Goal: Task Accomplishment & Management: Manage account settings

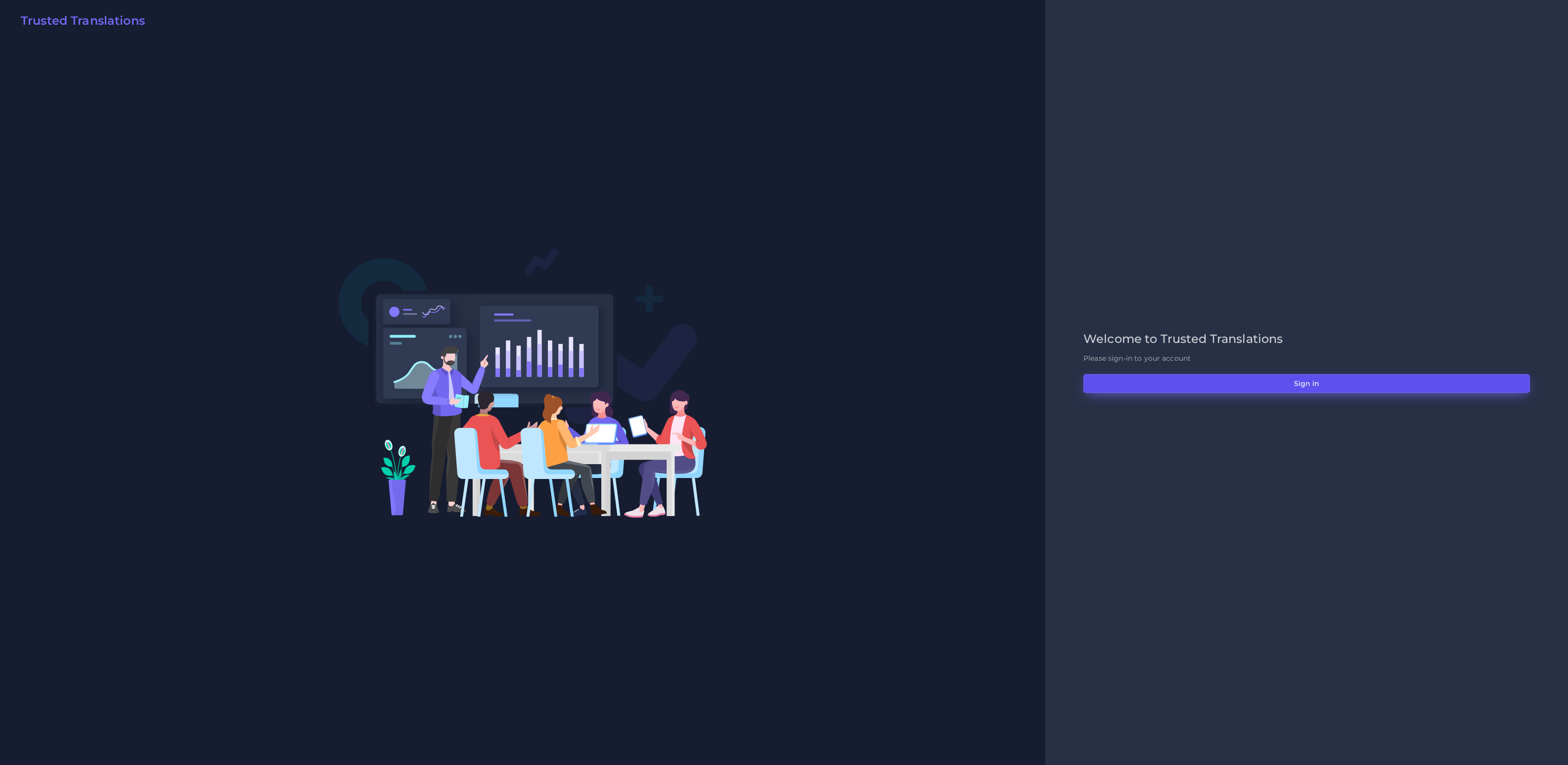
click at [1227, 387] on button "Sign in" at bounding box center [1307, 383] width 447 height 19
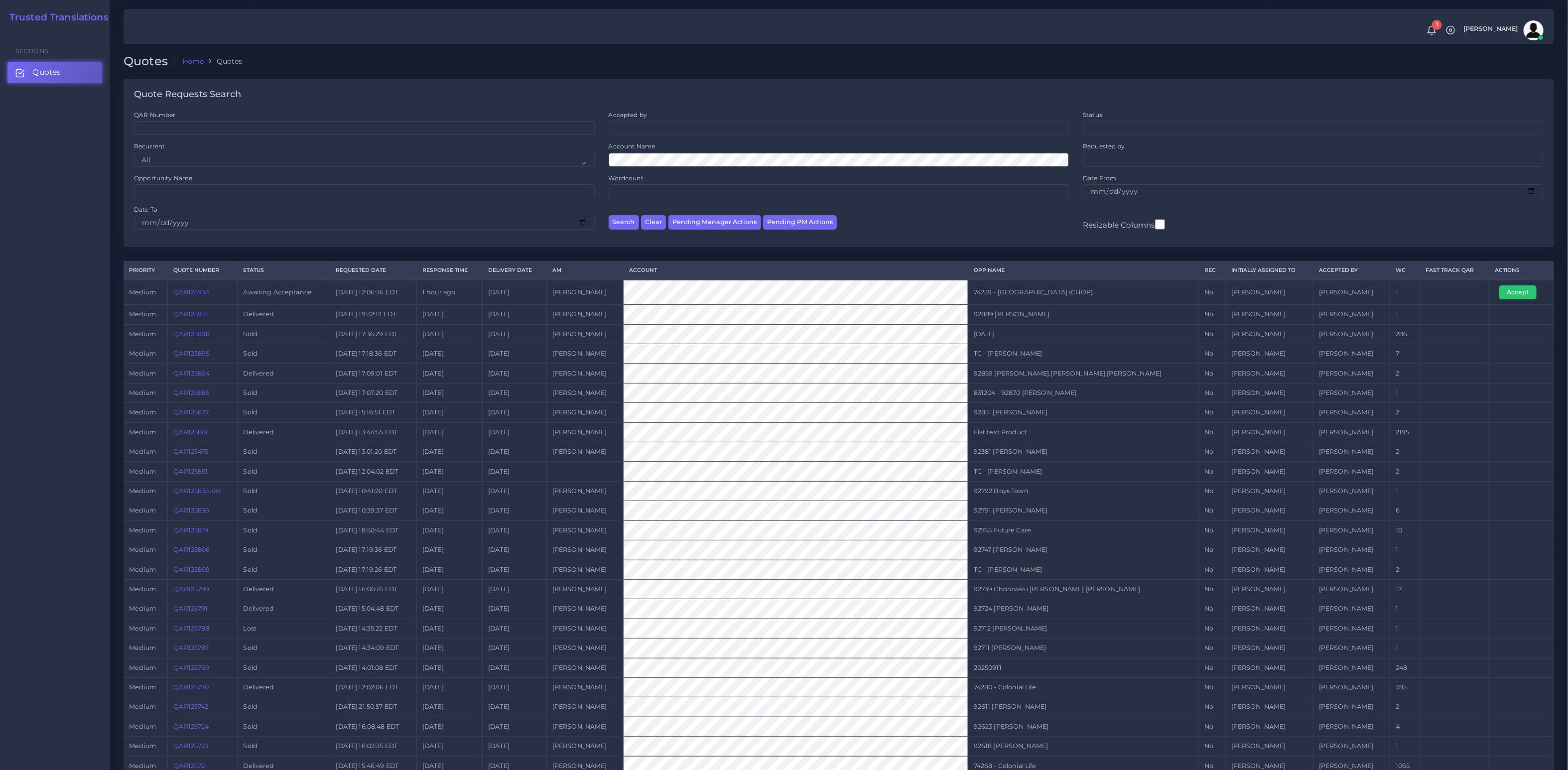
click at [199, 295] on link "QAR125934" at bounding box center [191, 292] width 36 height 7
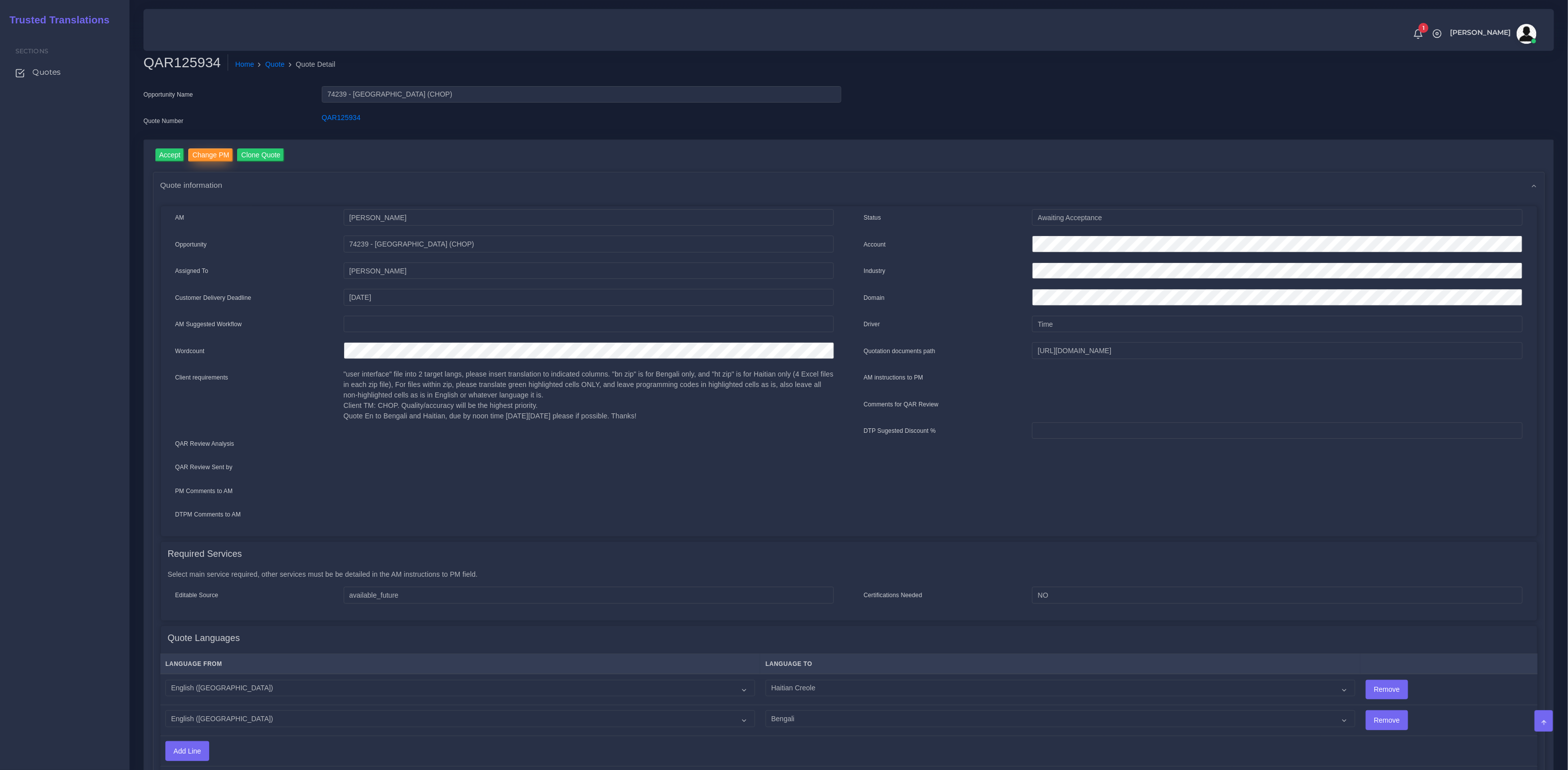
click at [208, 155] on input "Change PM" at bounding box center [210, 155] width 45 height 13
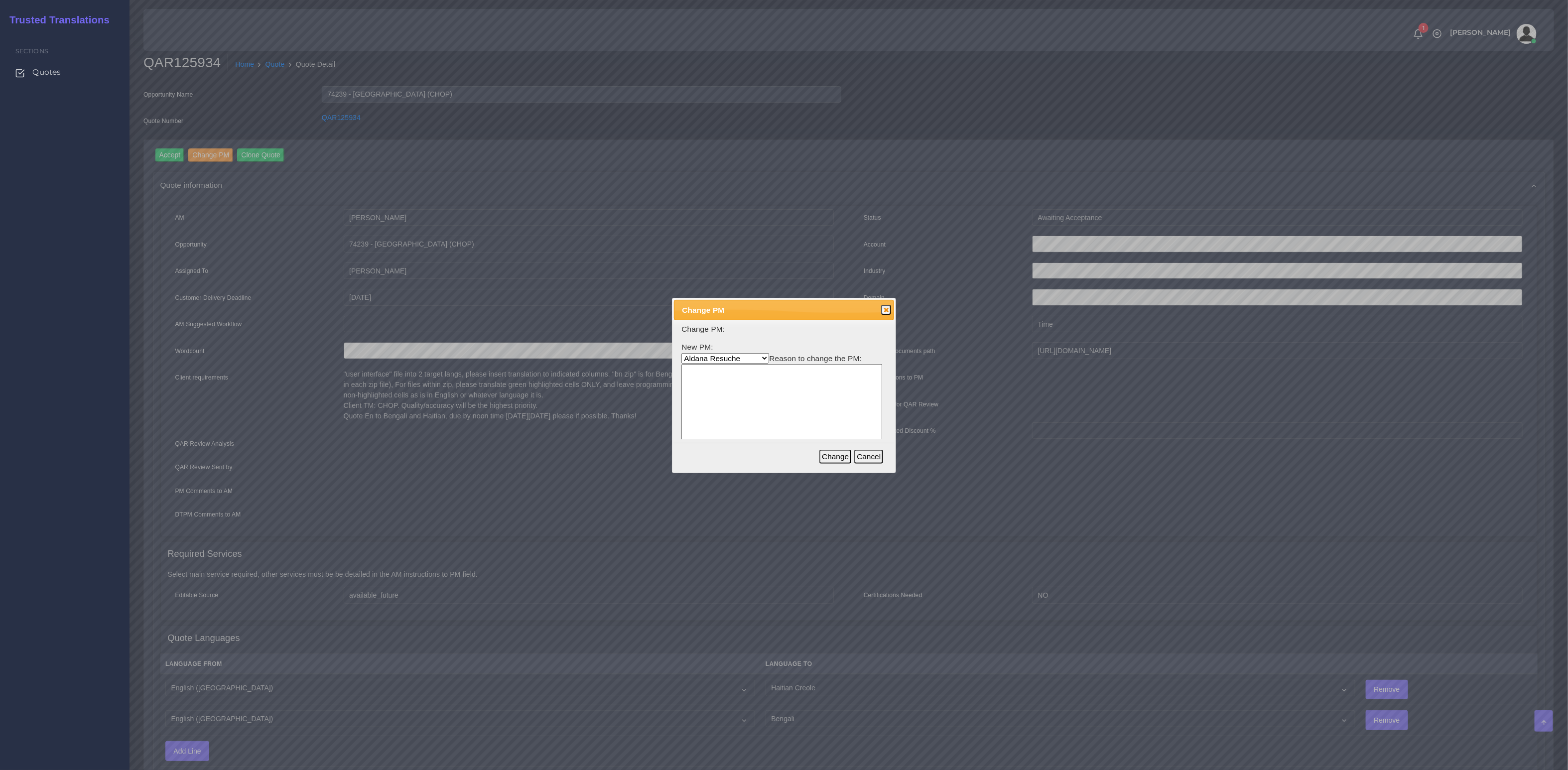
click at [752, 388] on textarea at bounding box center [781, 411] width 201 height 95
type textarea "x"
click at [841, 454] on button "Change" at bounding box center [835, 457] width 32 height 14
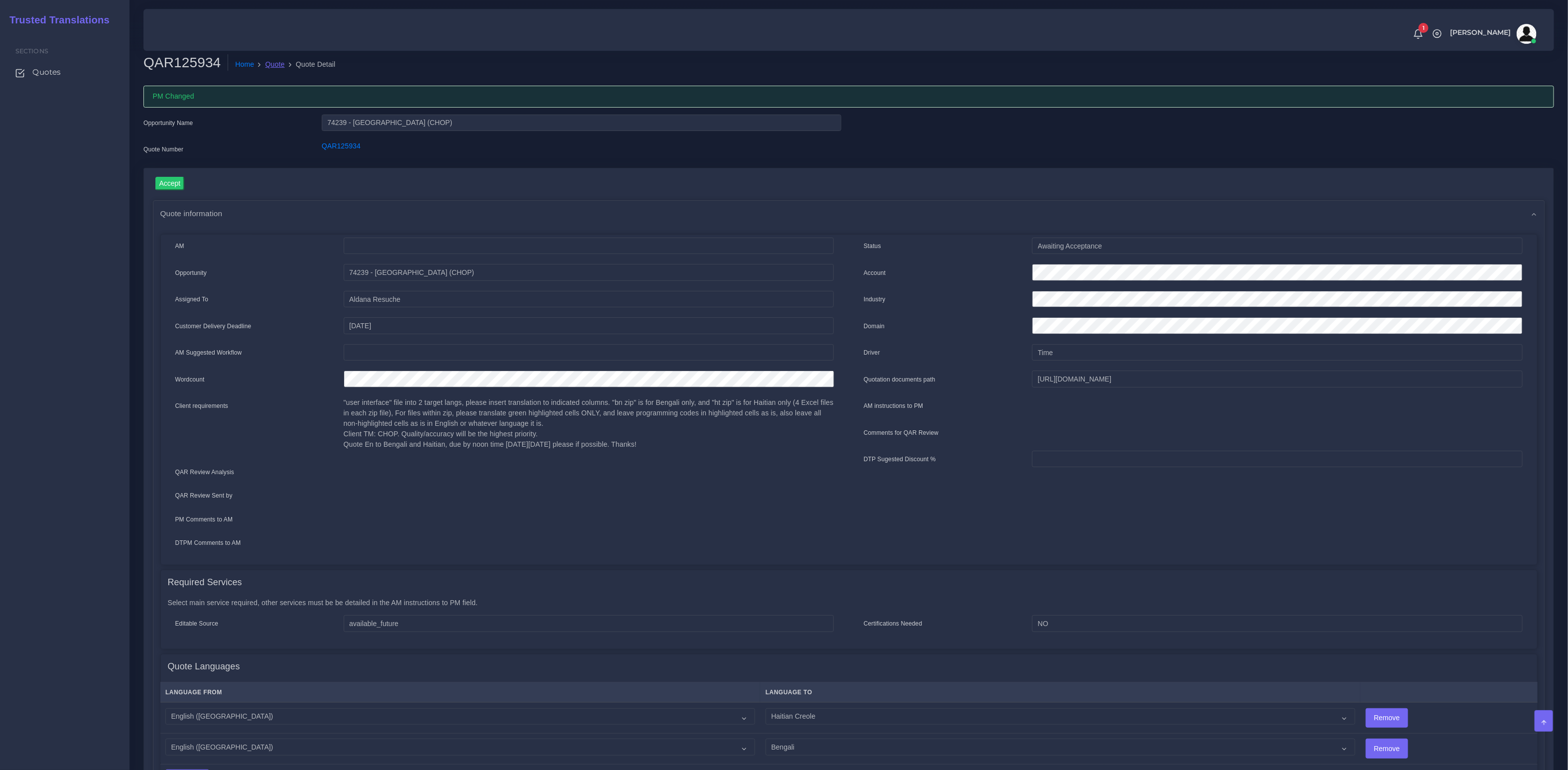
click at [280, 59] on link "Quote" at bounding box center [275, 64] width 20 height 10
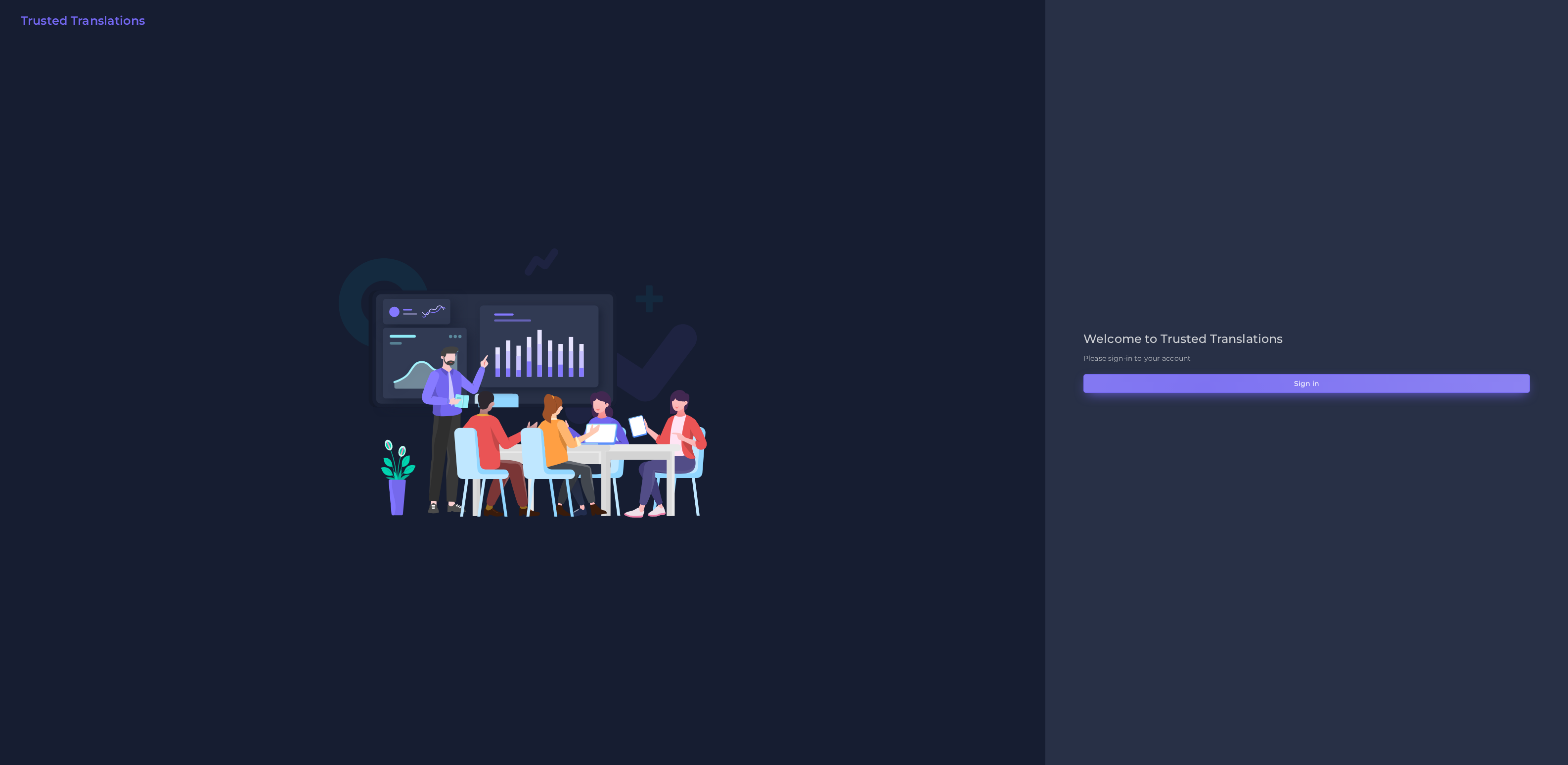
click at [1206, 390] on button "Sign in" at bounding box center [1307, 383] width 447 height 19
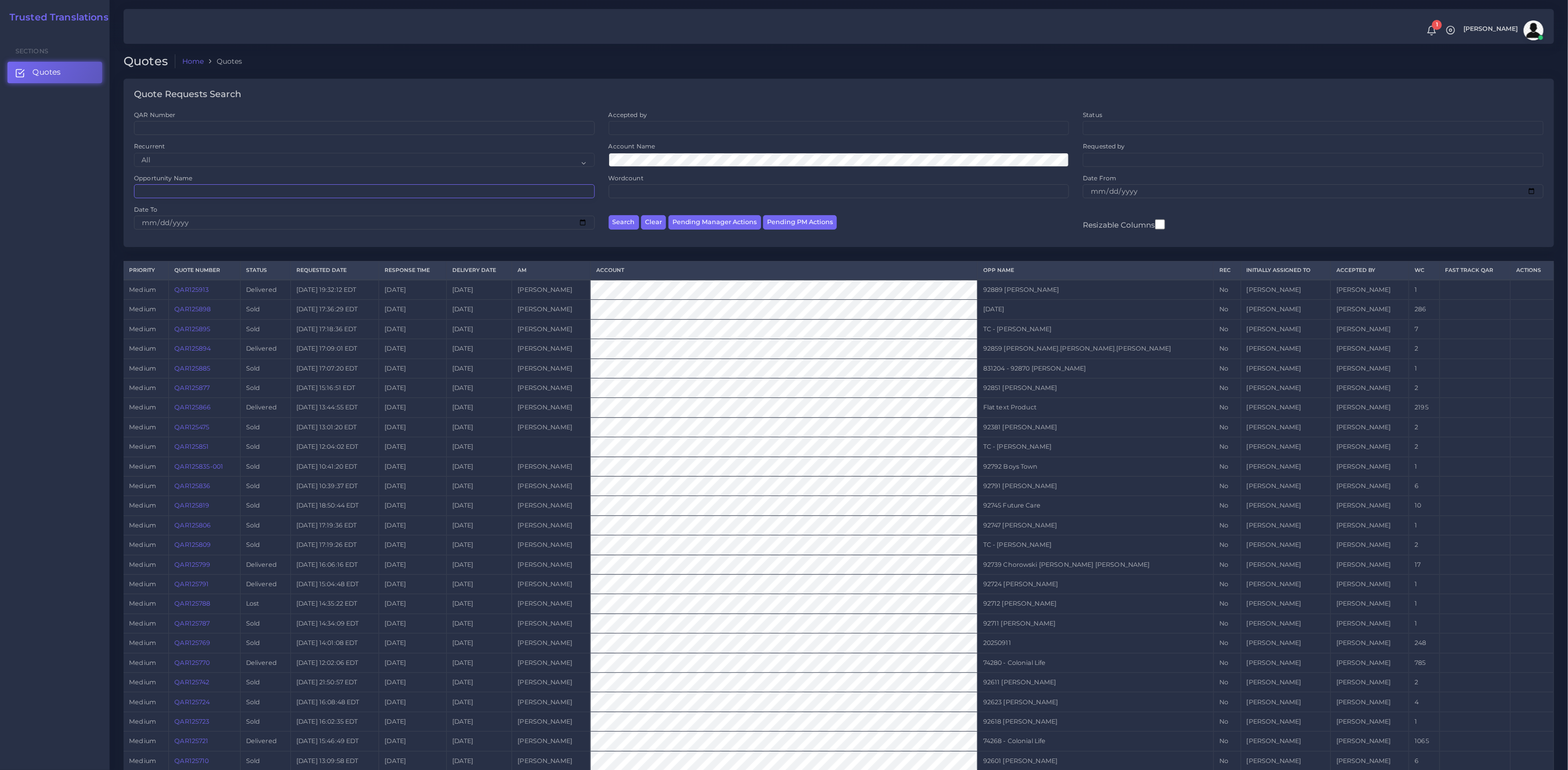
click at [203, 189] on input "Opportunity Name" at bounding box center [364, 191] width 461 height 14
click at [177, 131] on input "QAR Number" at bounding box center [364, 128] width 461 height 14
paste input "QAR125866"
type input "QAR125866"
click at [609, 215] on button "Search" at bounding box center [624, 223] width 31 height 15
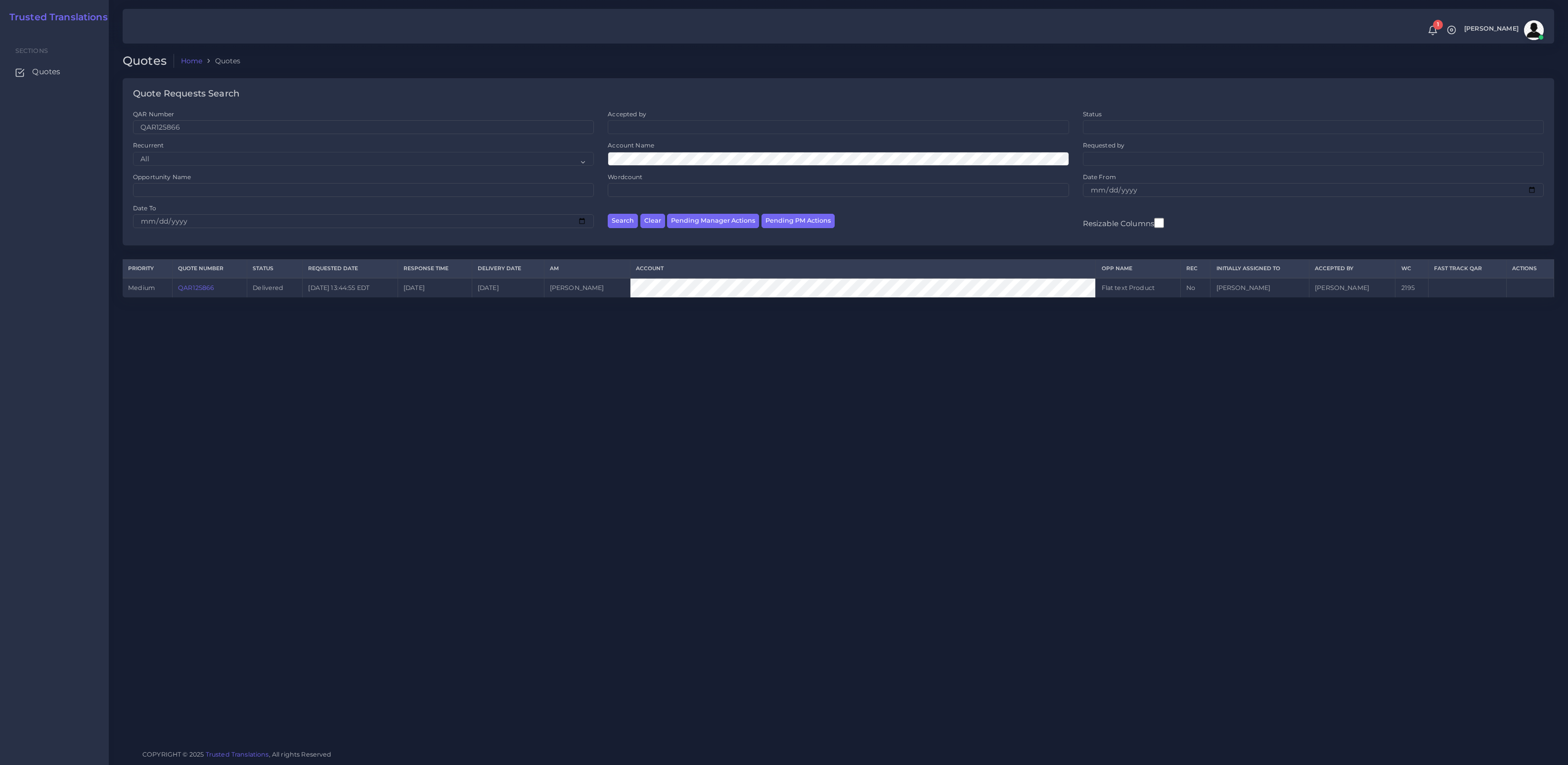
click at [200, 293] on td "QAR125866" at bounding box center [209, 288] width 75 height 19
click at [201, 290] on link "QAR125866" at bounding box center [195, 287] width 36 height 7
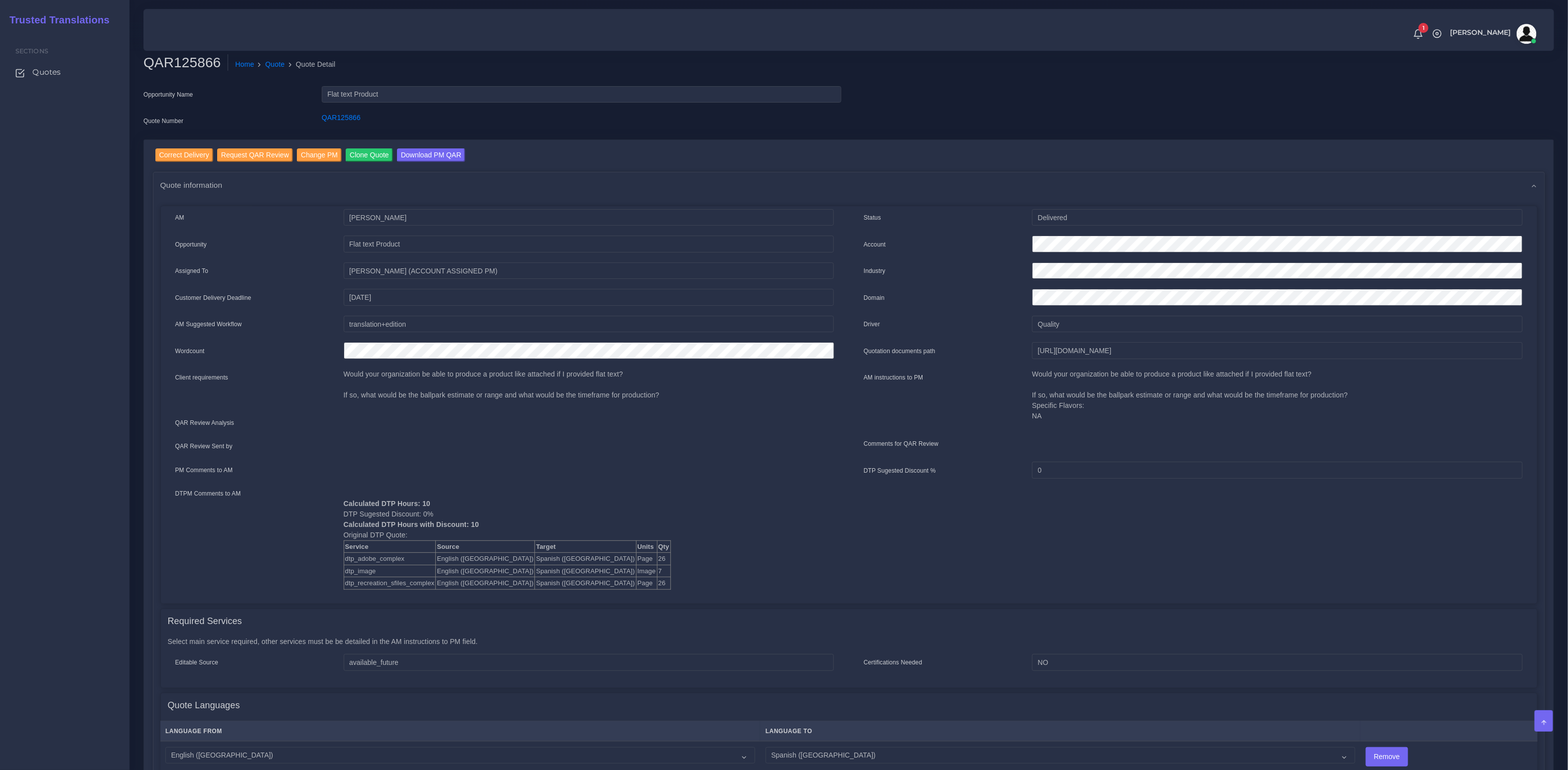
click at [170, 146] on div "Correct Delivery Request QAR Review Change PM Clone Quote Download PM QAR Quote…" at bounding box center [849, 646] width 1410 height 1013
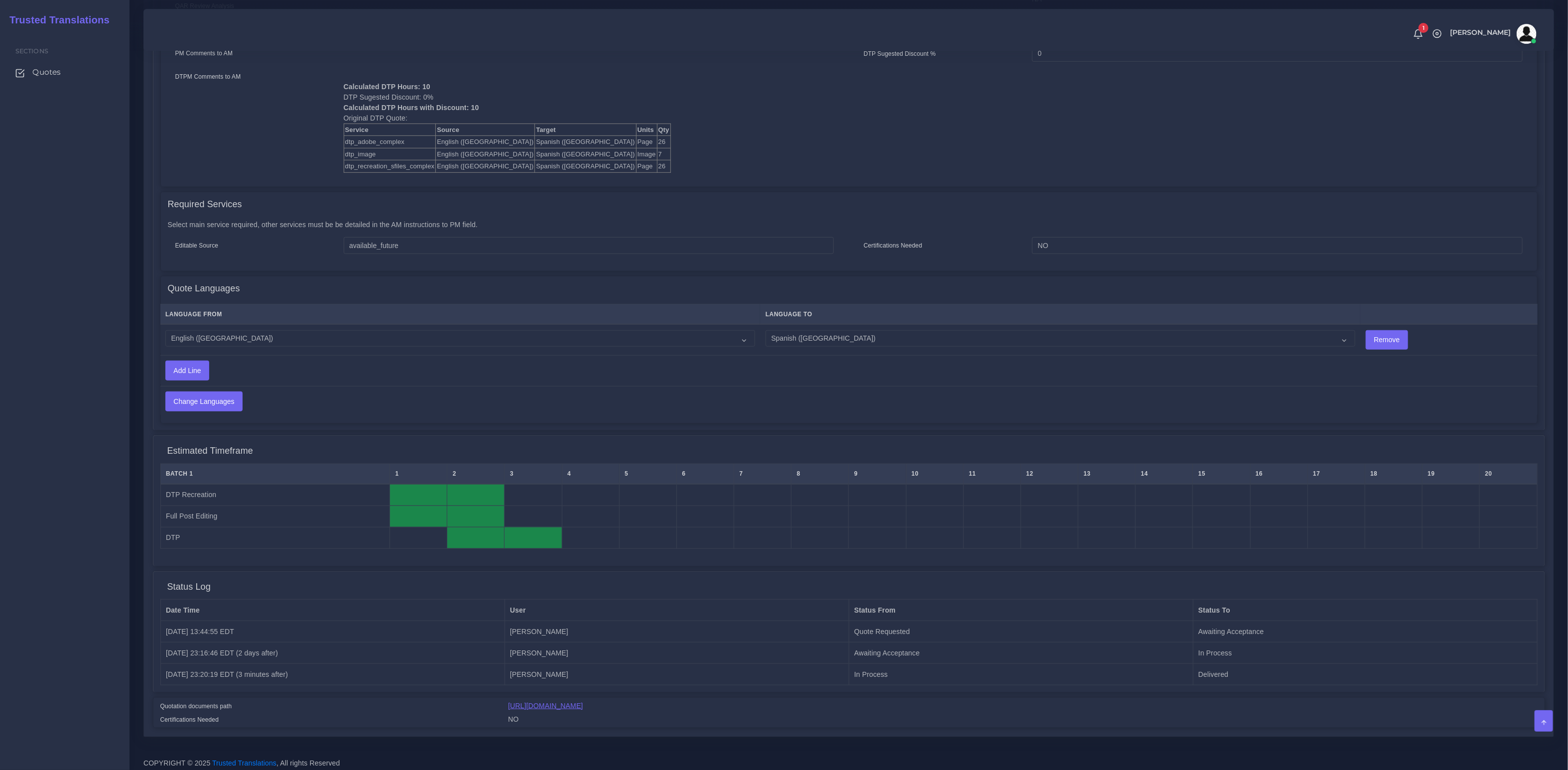
click at [583, 703] on link "[URL][DOMAIN_NAME]" at bounding box center [546, 706] width 75 height 8
